Goal: Task Accomplishment & Management: Use online tool/utility

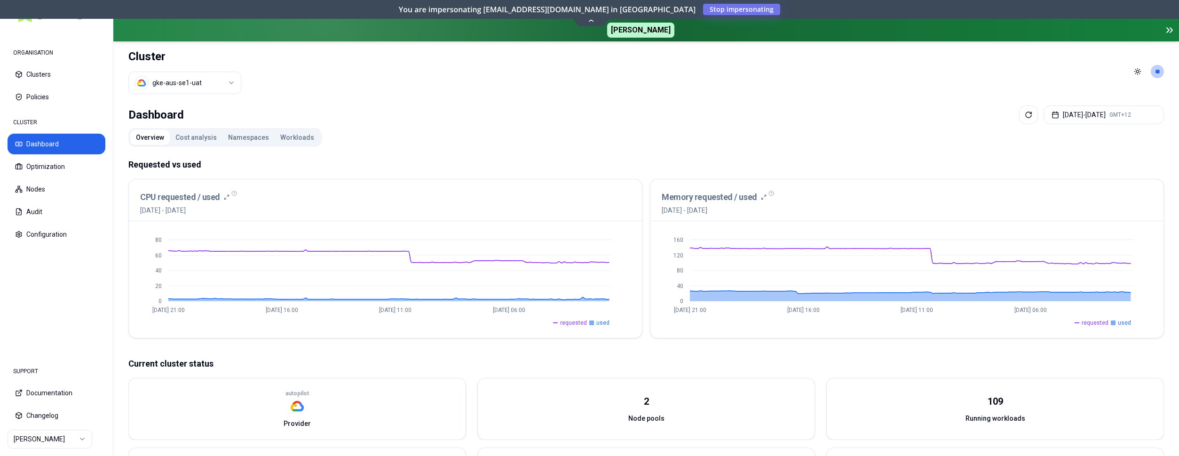
click at [203, 140] on button "Cost analysis" at bounding box center [196, 137] width 53 height 15
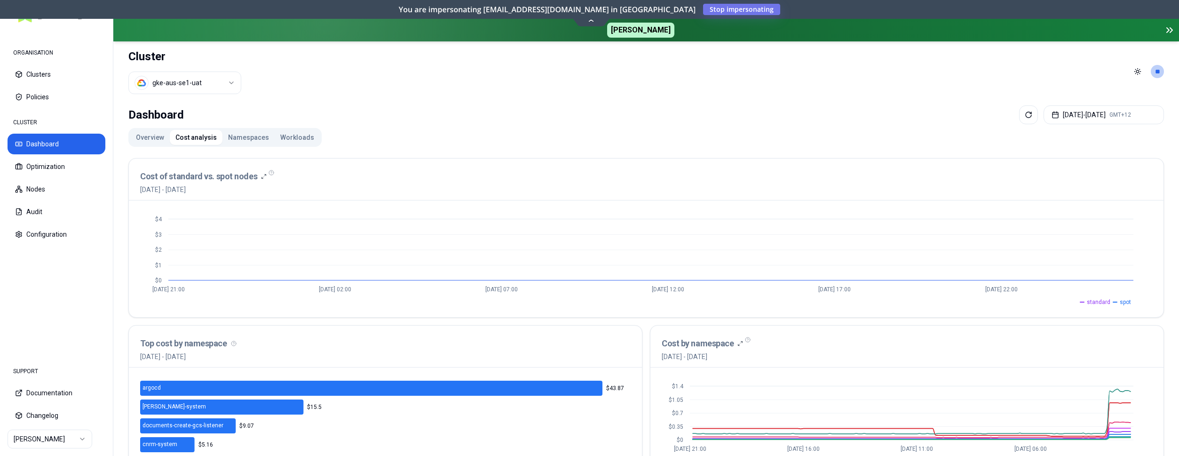
click at [291, 143] on button "Workloads" at bounding box center [297, 137] width 45 height 15
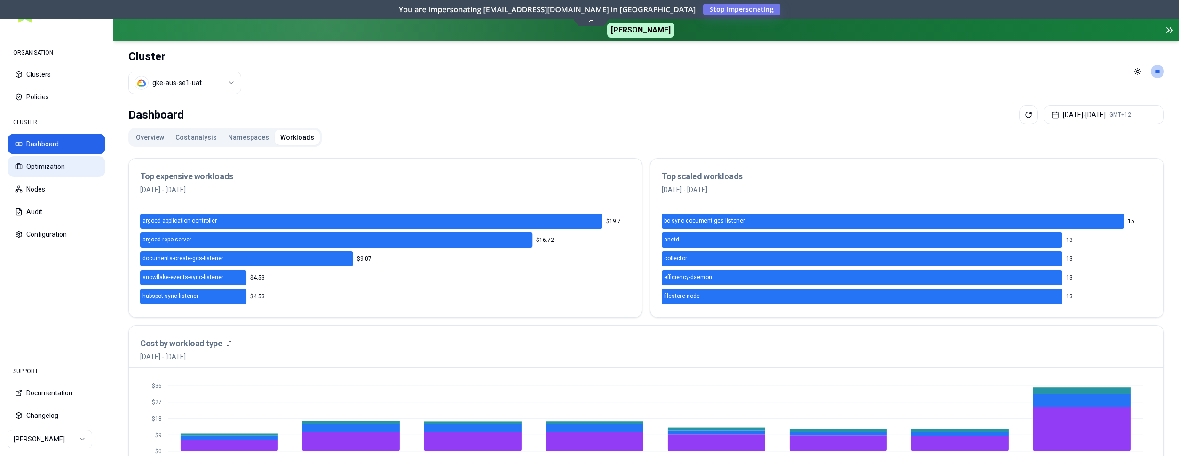
click at [39, 163] on button "Optimization" at bounding box center [57, 166] width 98 height 21
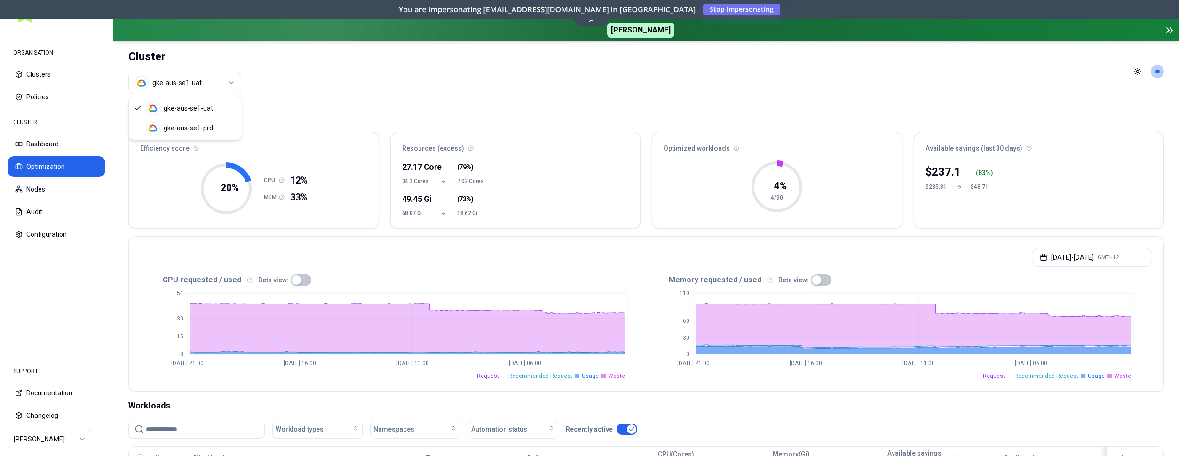
click at [213, 79] on html "ORGANISATION Clusters Policies CLUSTER Dashboard Optimization Nodes Audit Confi…" at bounding box center [589, 228] width 1179 height 456
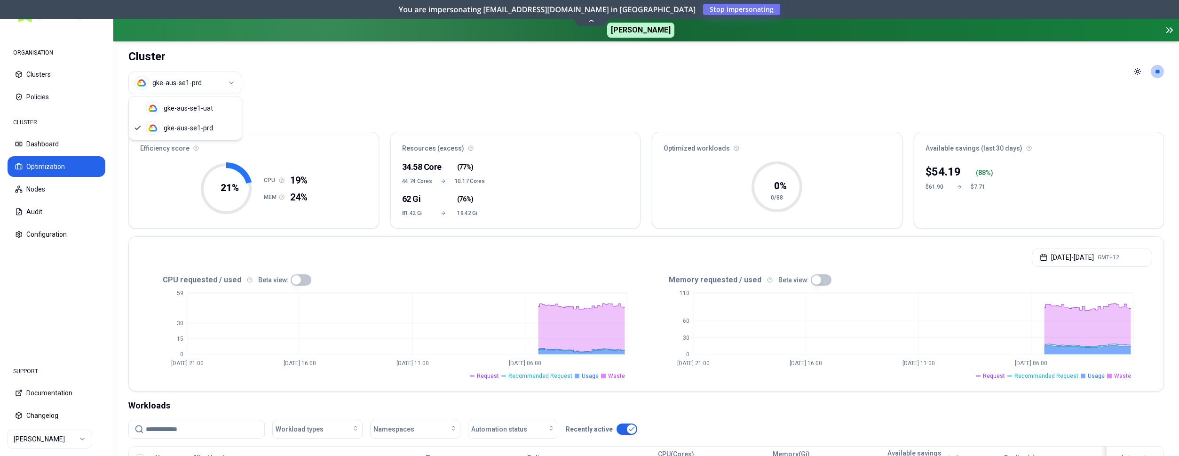
click at [196, 79] on html "ORGANISATION Clusters Policies CLUSTER Dashboard Optimization Nodes Audit Confi…" at bounding box center [589, 228] width 1179 height 456
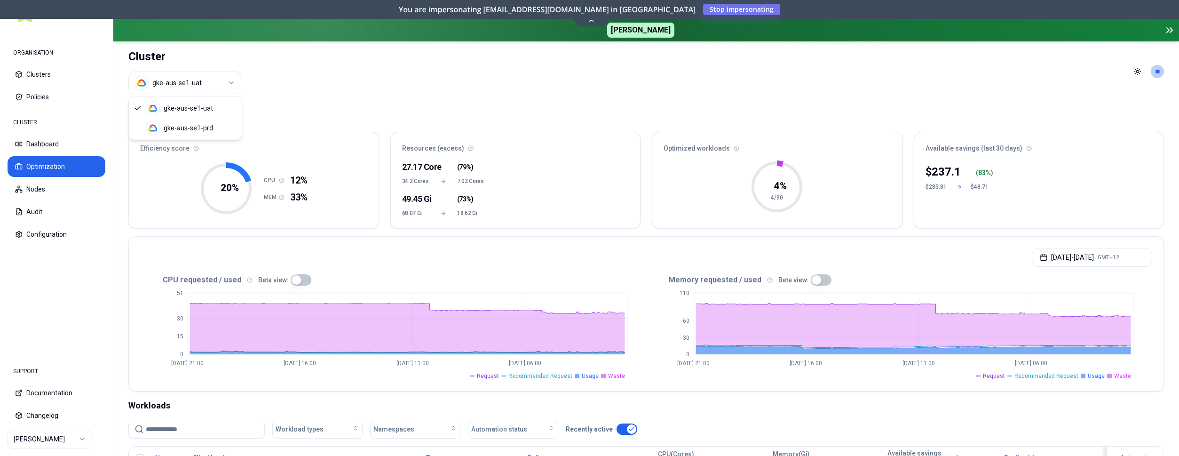
click at [222, 86] on html "ORGANISATION Clusters Policies CLUSTER Dashboard Optimization Nodes Audit Confi…" at bounding box center [589, 228] width 1179 height 456
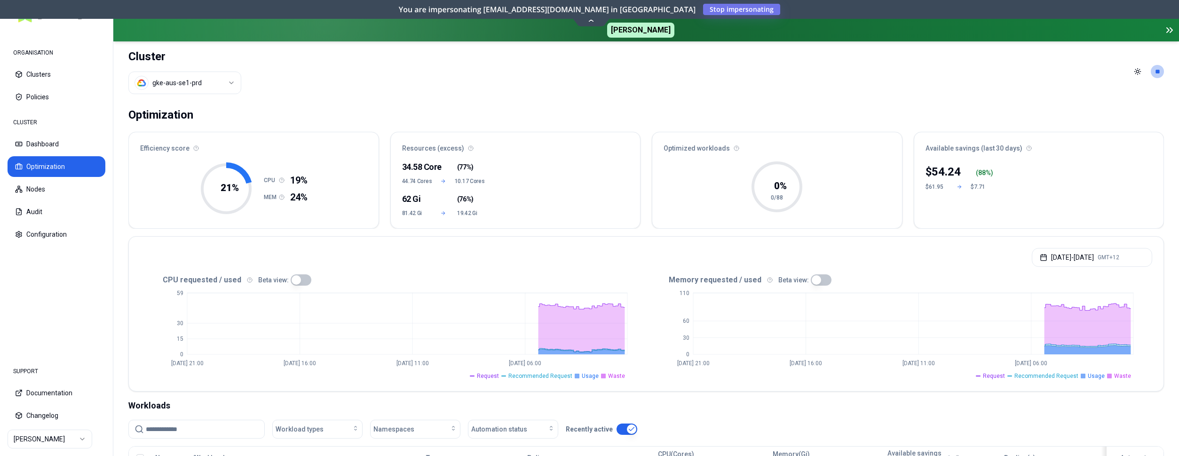
click at [196, 85] on html "ORGANISATION Clusters Policies CLUSTER Dashboard Optimization Nodes Audit Confi…" at bounding box center [589, 228] width 1179 height 456
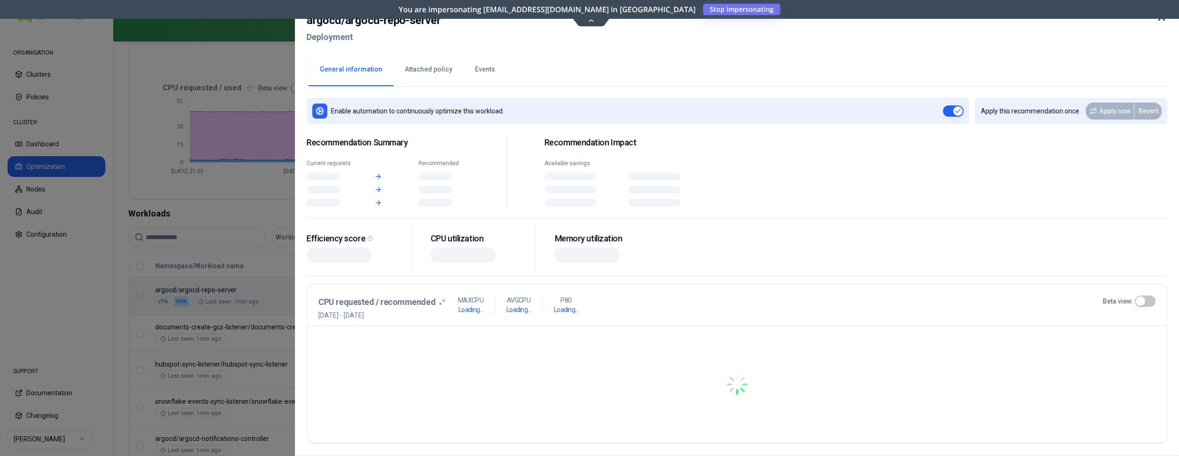
scroll to position [192, 0]
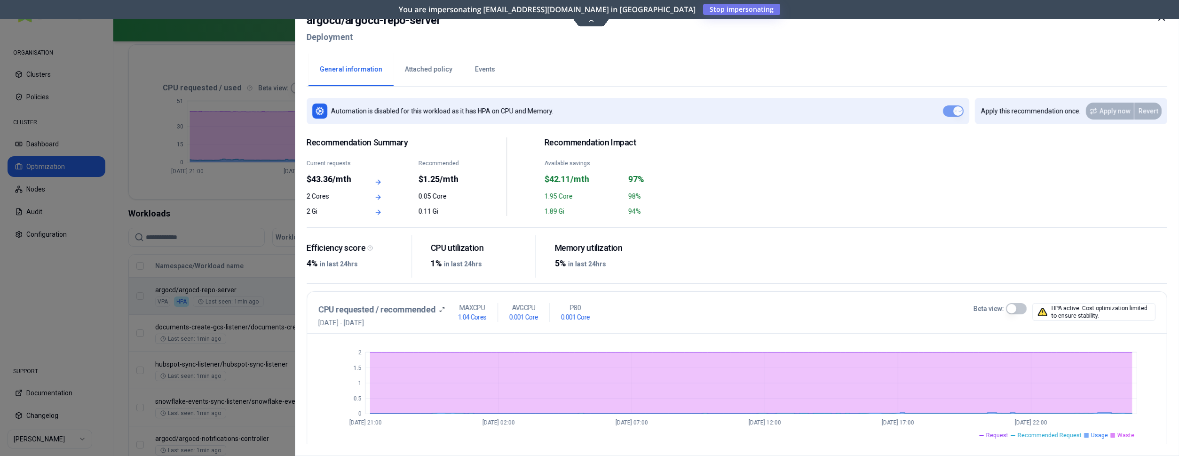
click at [252, 62] on div at bounding box center [589, 228] width 1179 height 456
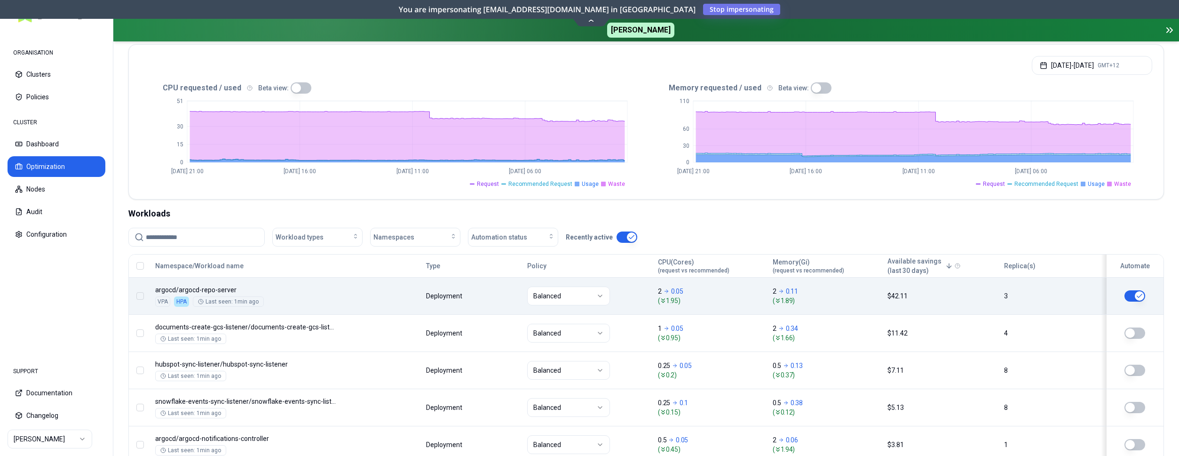
click at [626, 240] on button "button" at bounding box center [626, 236] width 21 height 11
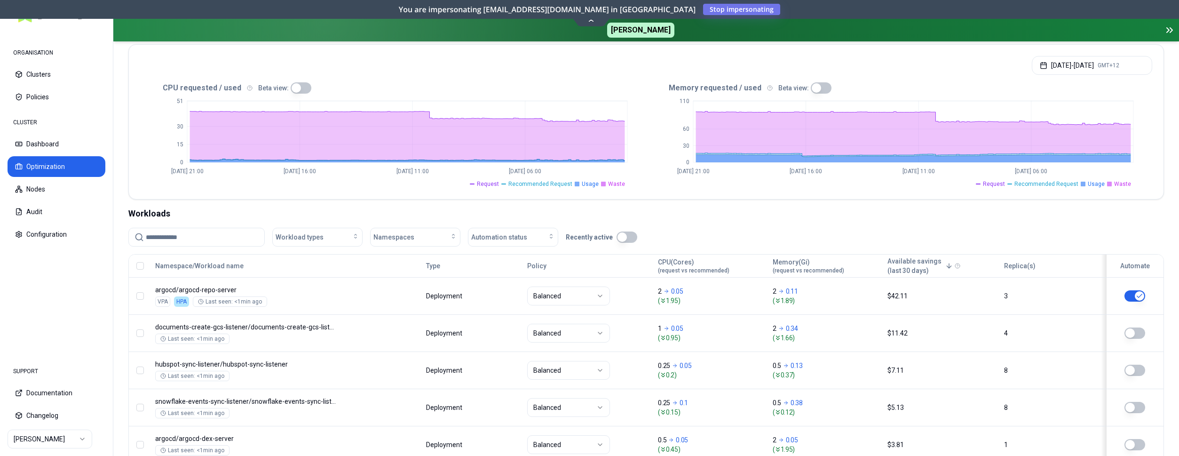
type button "on"
click at [676, 218] on div "Workloads" at bounding box center [645, 213] width 1035 height 13
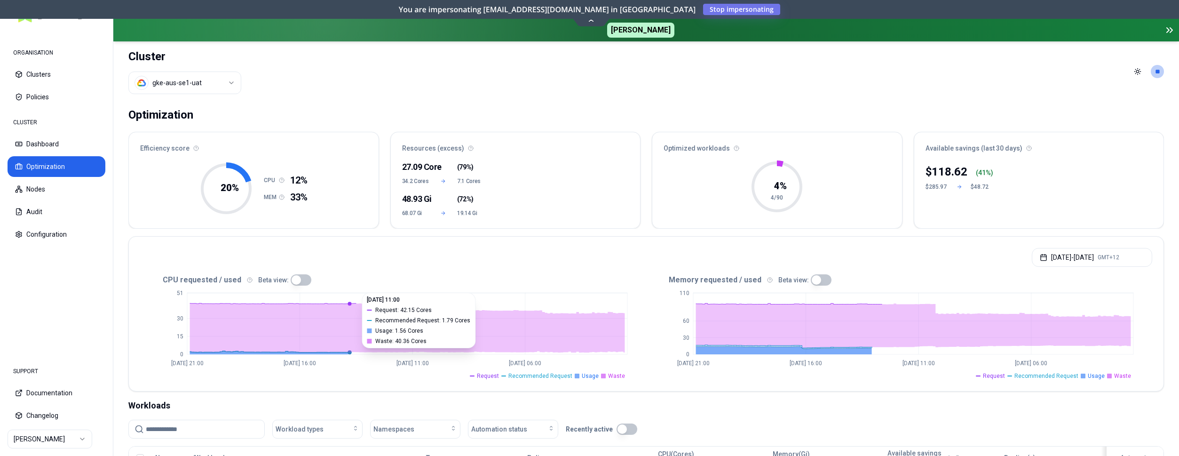
scroll to position [144, 0]
